Goal: Transaction & Acquisition: Subscribe to service/newsletter

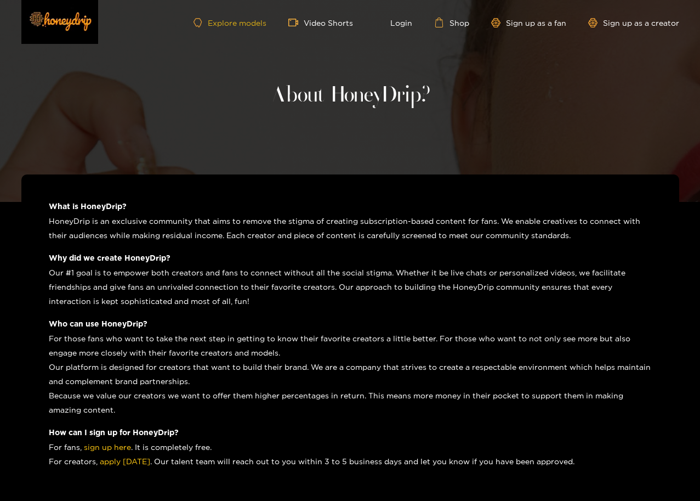
click at [244, 22] on link "Explore models" at bounding box center [230, 22] width 72 height 9
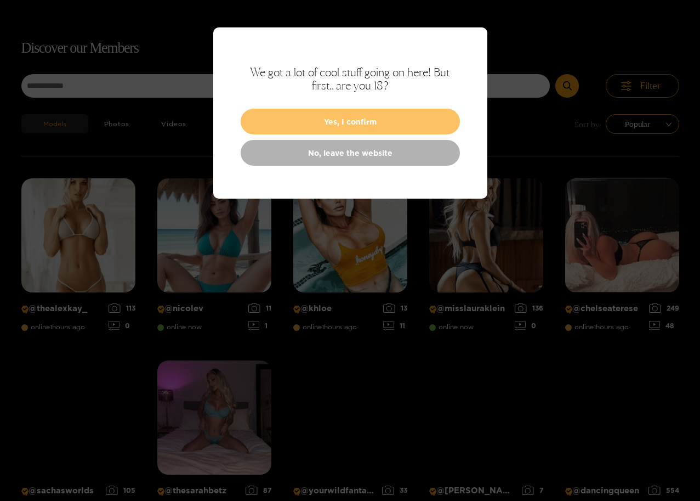
scroll to position [70, 0]
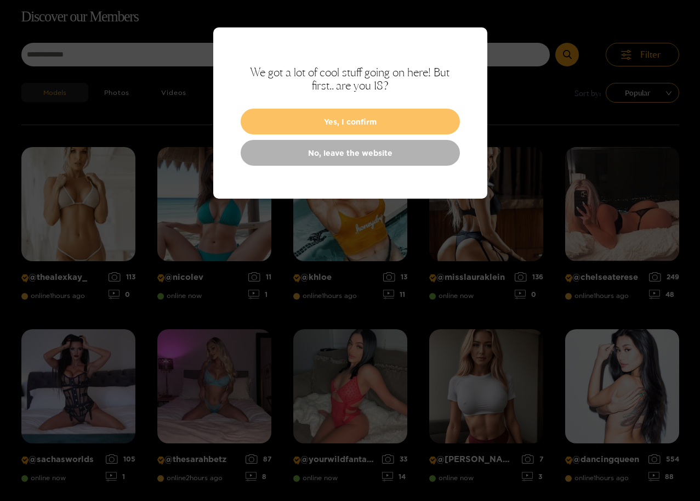
click at [335, 126] on button "Yes, I confirm" at bounding box center [350, 122] width 219 height 26
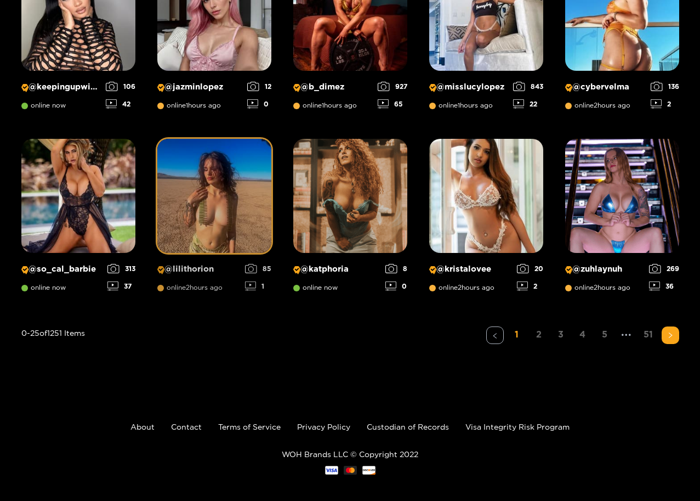
scroll to position [813, 0]
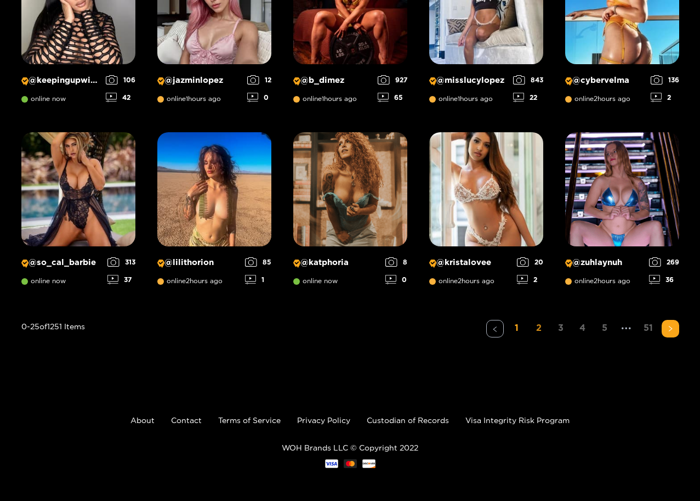
click at [540, 327] on link "2" at bounding box center [539, 328] width 18 height 16
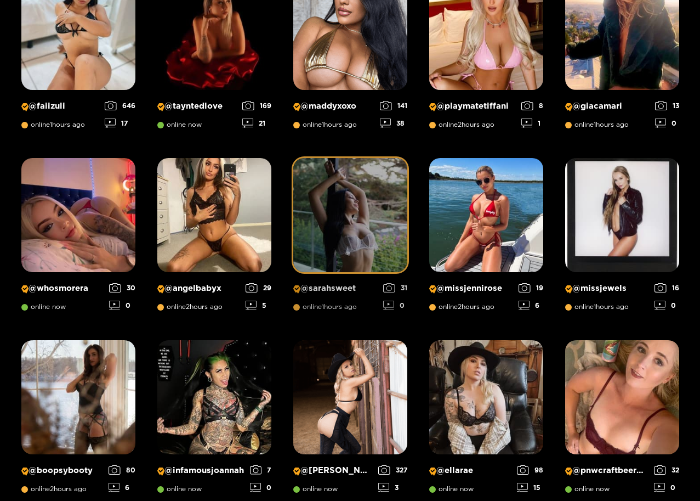
scroll to position [728, 0]
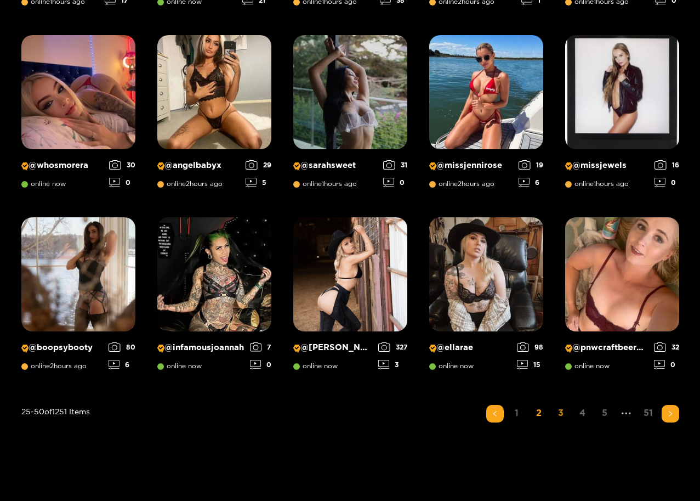
click at [561, 415] on link "3" at bounding box center [561, 413] width 18 height 16
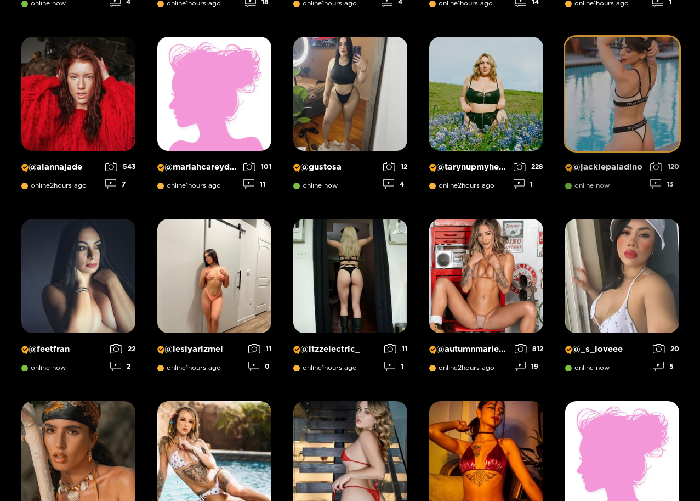
scroll to position [454, 0]
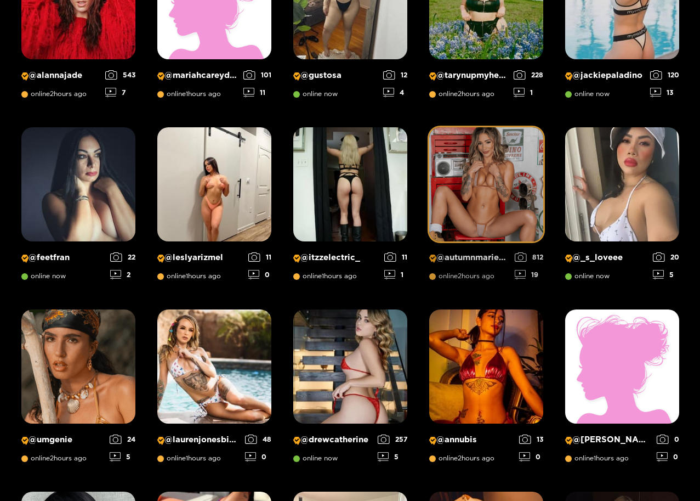
click at [489, 172] on img at bounding box center [486, 184] width 114 height 114
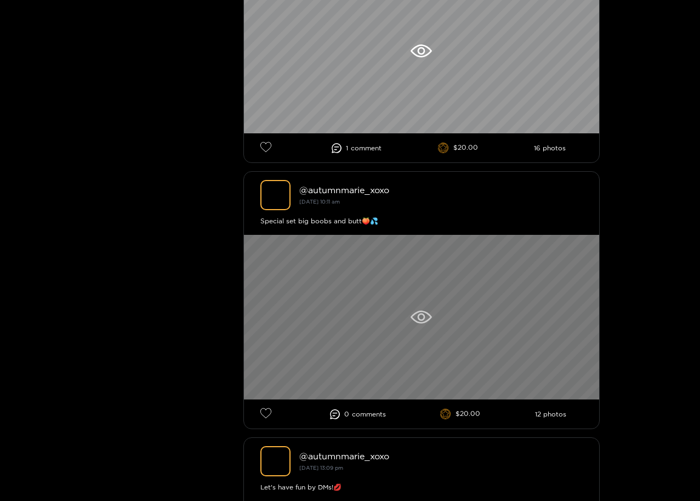
scroll to position [494, 0]
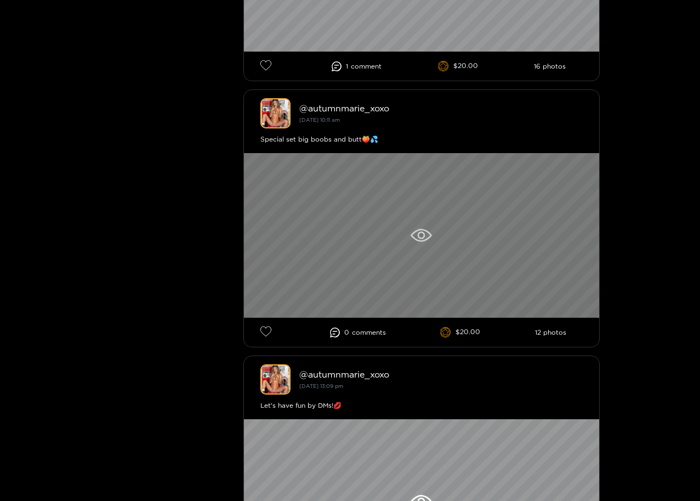
click at [421, 236] on icon at bounding box center [421, 235] width 21 height 13
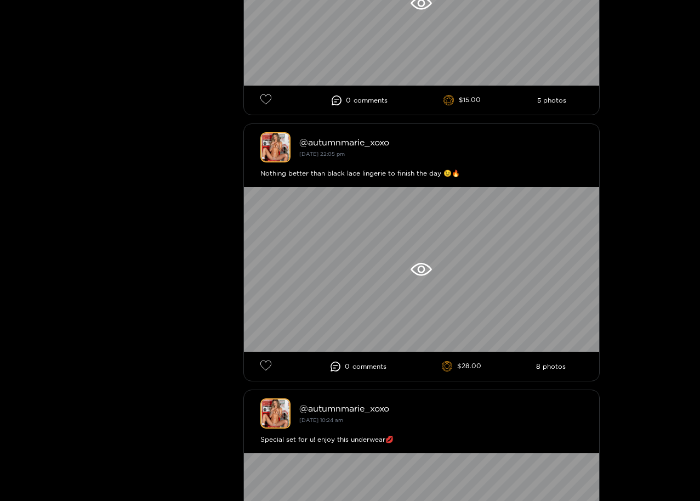
scroll to position [2907, 0]
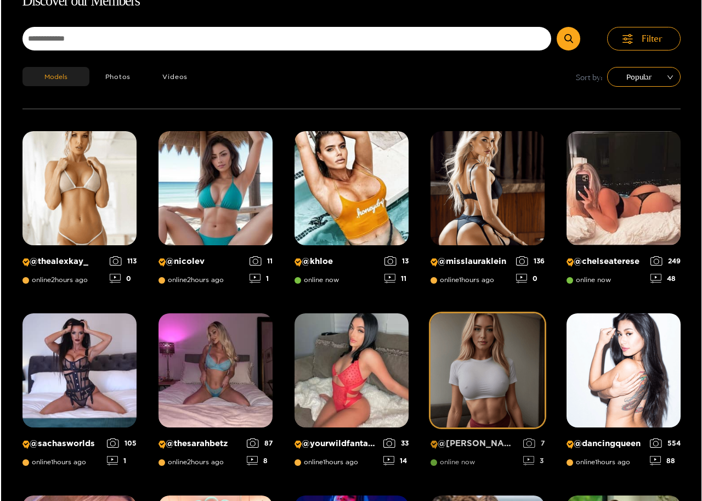
scroll to position [70, 0]
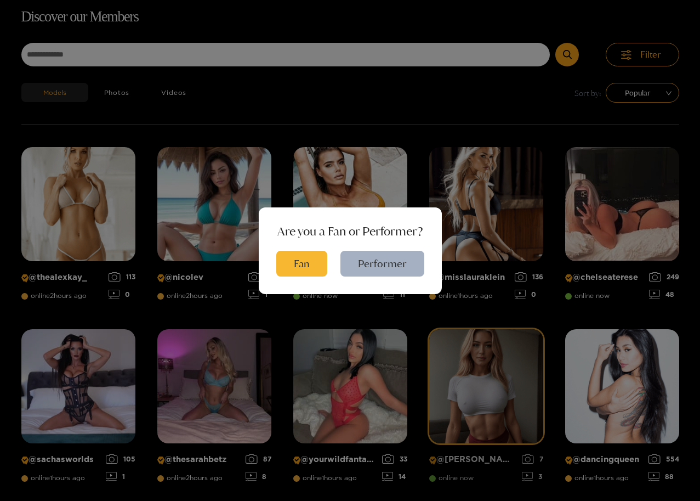
click at [517, 348] on div "Are you a Fan or Performer? Fan Performer" at bounding box center [350, 250] width 700 height 501
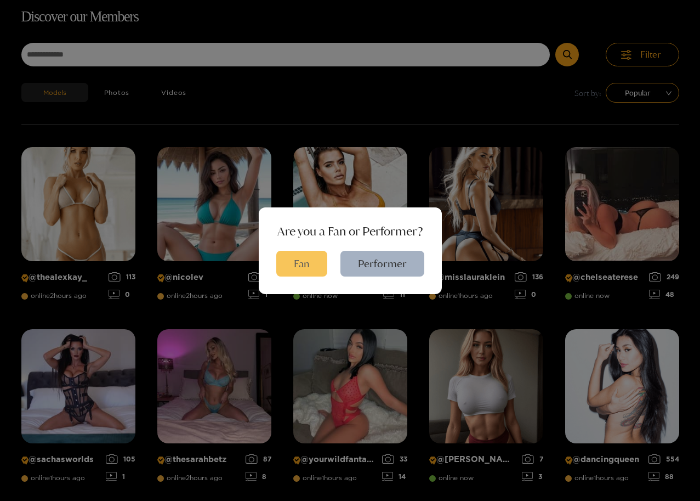
click at [301, 267] on button "Fan" at bounding box center [301, 264] width 51 height 26
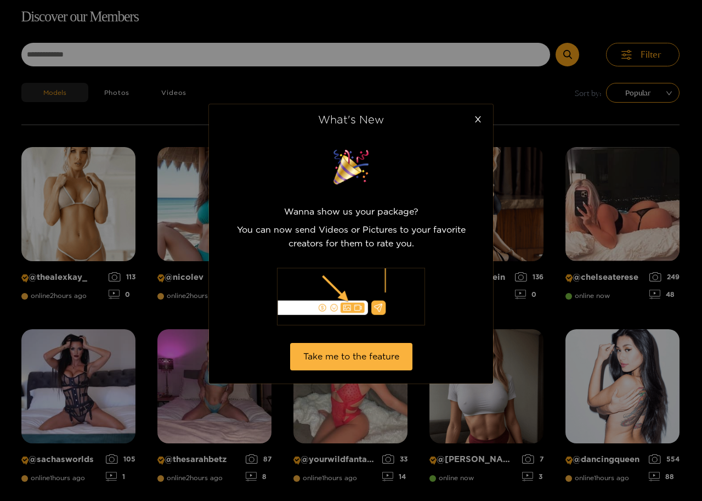
click at [352, 359] on button "Take me to the feature" at bounding box center [351, 356] width 122 height 27
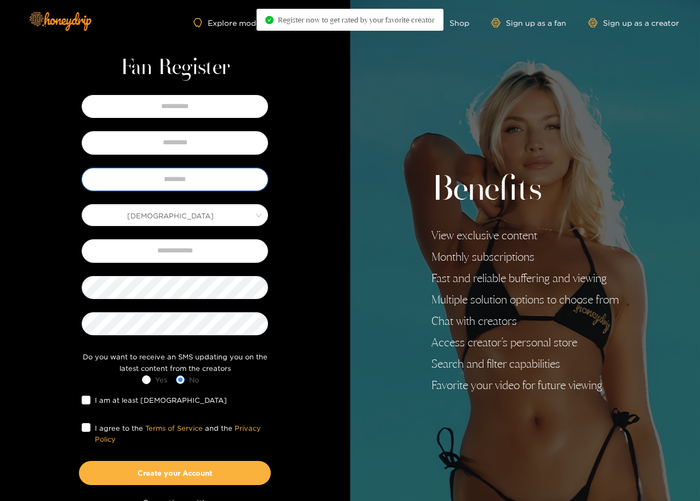
type input "*******"
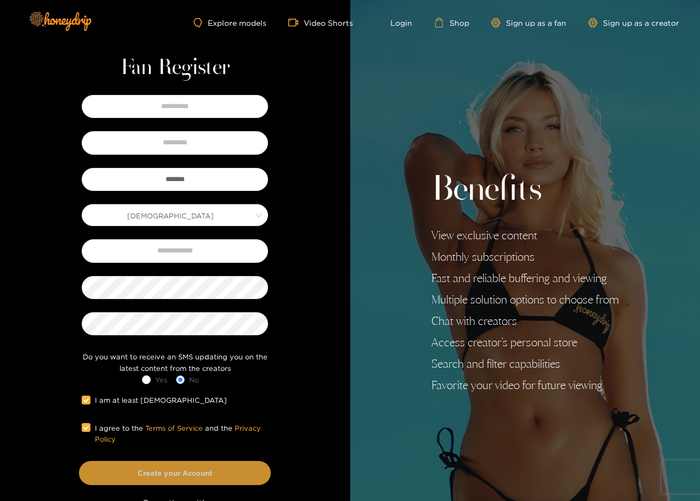
click at [212, 477] on button "Create your Account" at bounding box center [175, 473] width 192 height 24
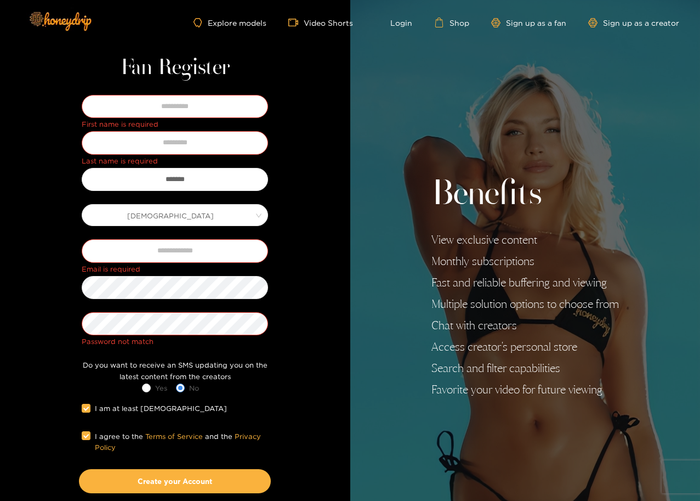
click at [21, 368] on div "Fan Register First name is required Last name is required ******* [DEMOGRAPHIC_…" at bounding box center [175, 289] width 350 height 578
type input "*******"
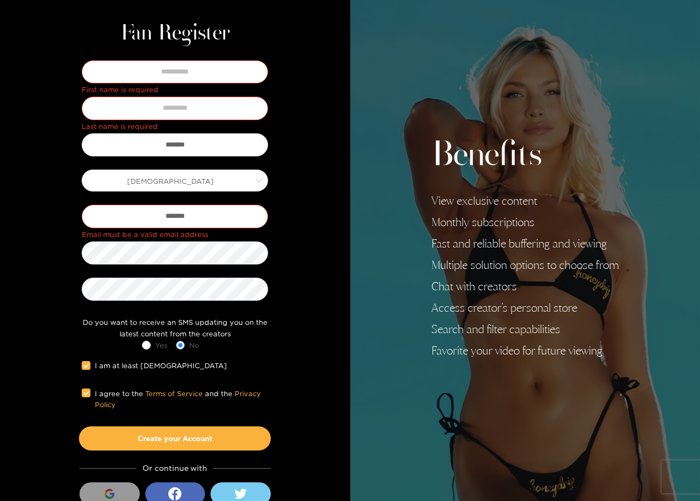
scroll to position [69, 0]
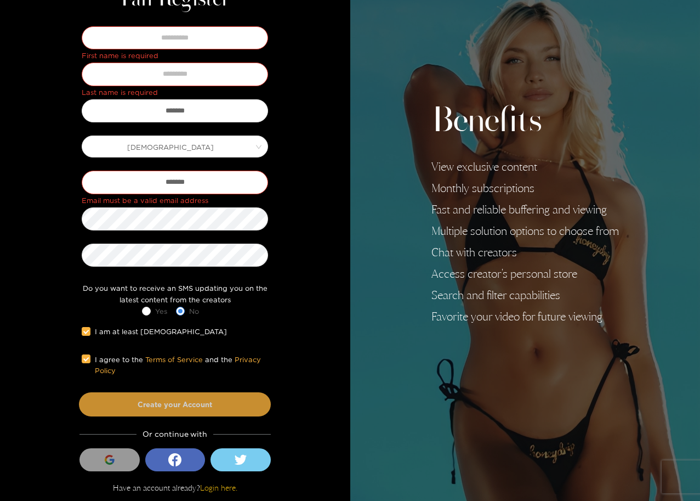
click at [149, 404] on button "Create your Account" at bounding box center [175, 404] width 192 height 24
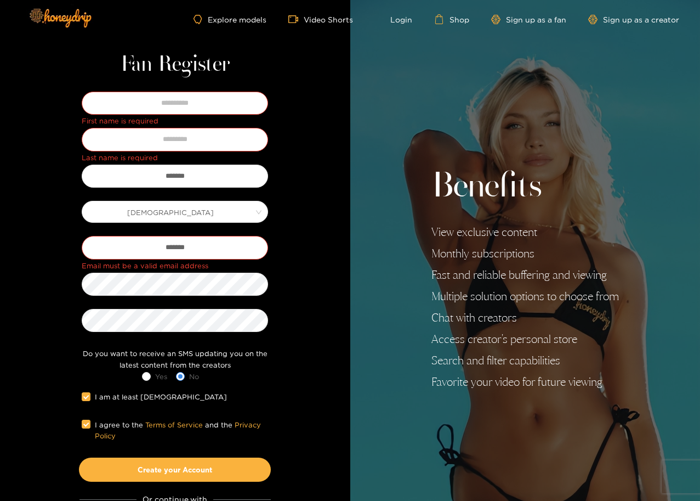
scroll to position [0, 0]
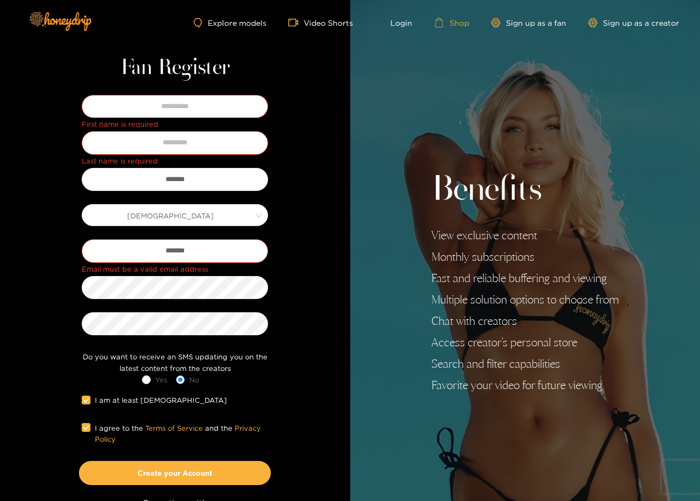
drag, startPoint x: 460, startPoint y: 21, endPoint x: 451, endPoint y: 20, distance: 8.9
click at [459, 21] on link "Shop" at bounding box center [451, 23] width 35 height 10
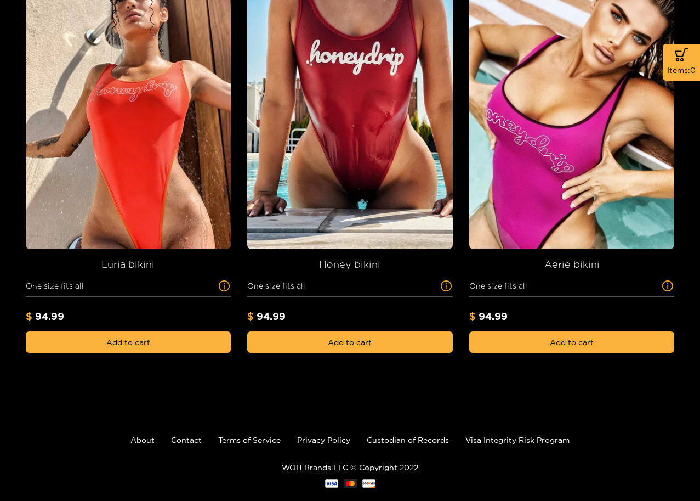
scroll to position [626, 0]
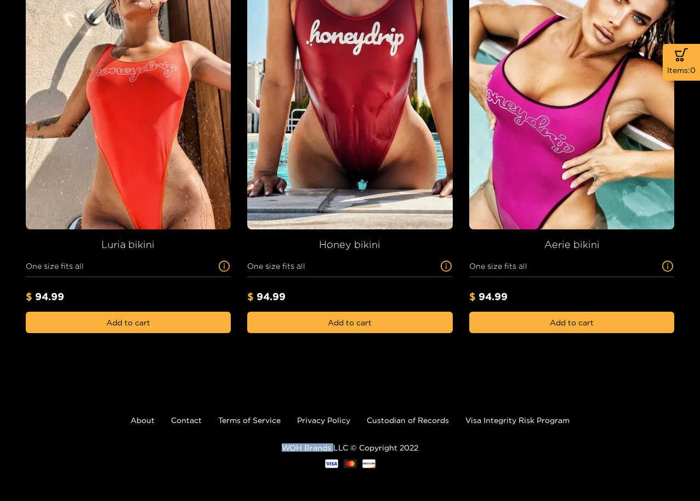
drag, startPoint x: 333, startPoint y: 445, endPoint x: 283, endPoint y: 444, distance: 50.5
click at [283, 444] on p "WOH Brands LLC © Copyright 2022" at bounding box center [350, 447] width 700 height 8
copy p "WOH Brands"
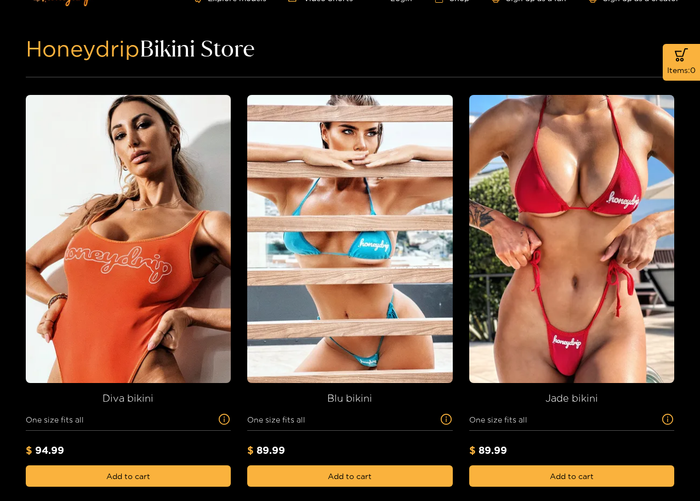
scroll to position [0, 0]
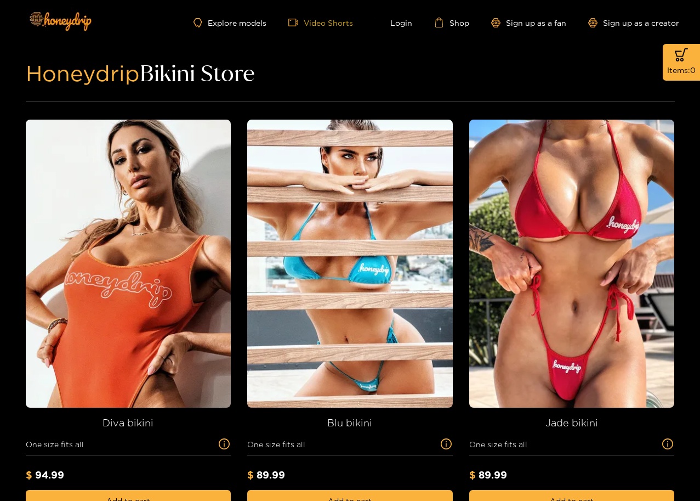
click at [330, 22] on link "Video Shorts" at bounding box center [320, 23] width 65 height 10
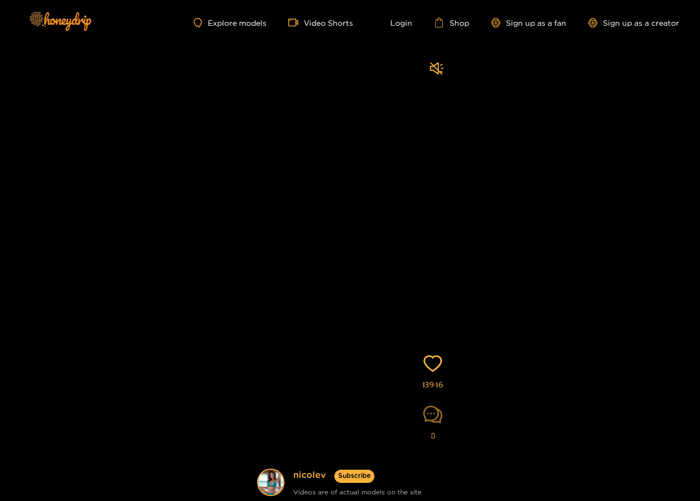
click at [432, 415] on icon "comment" at bounding box center [432, 414] width 19 height 19
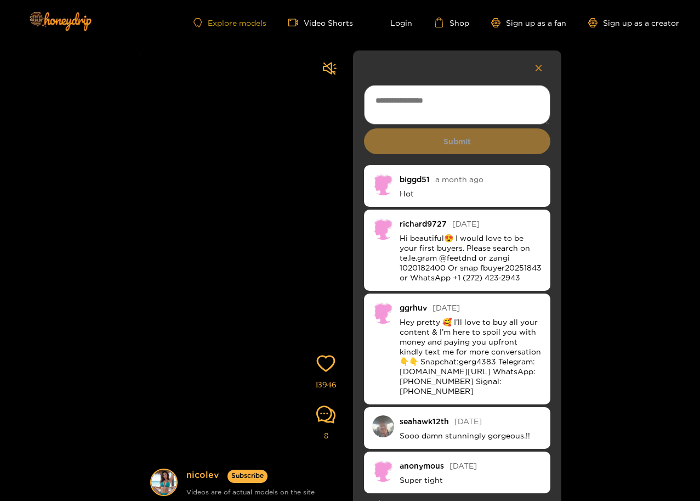
click at [247, 21] on link "Explore models" at bounding box center [230, 22] width 72 height 9
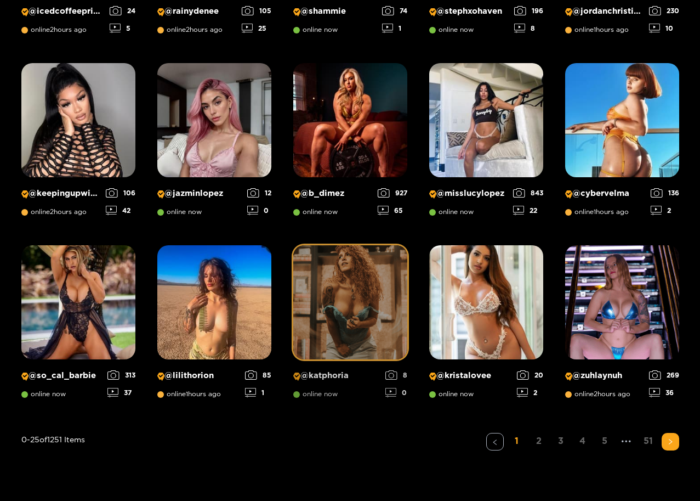
scroll to position [813, 0]
